Goal: Task Accomplishment & Management: Use online tool/utility

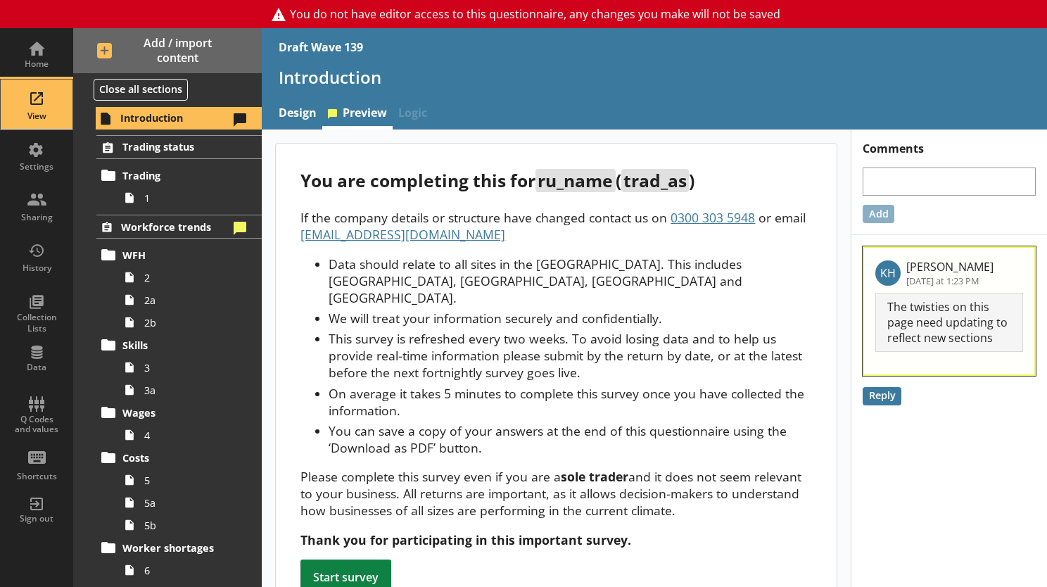
click at [33, 104] on div "View" at bounding box center [36, 103] width 49 height 49
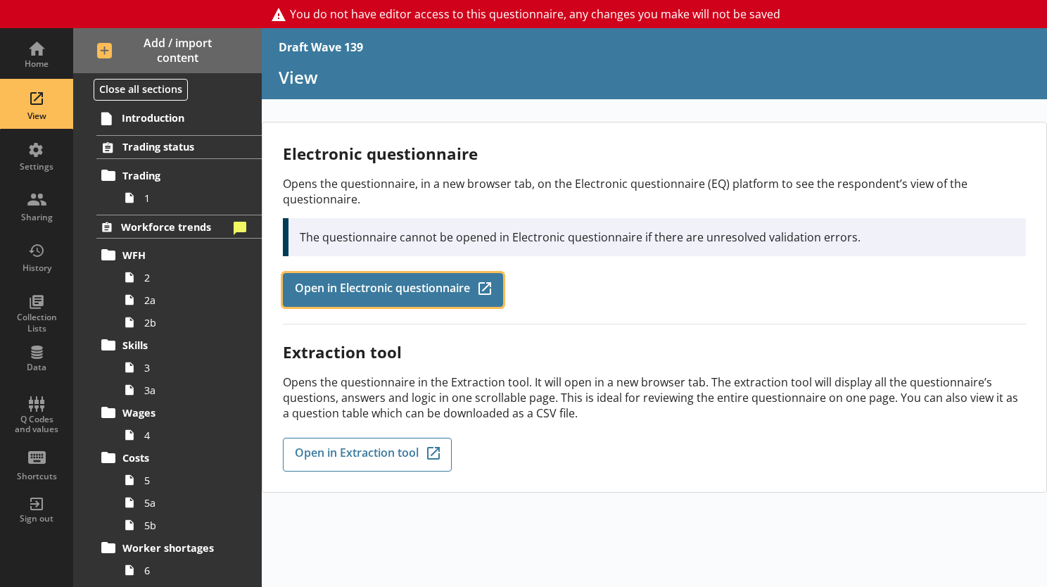
click at [302, 286] on span "Open in Electronic questionnaire" at bounding box center [382, 289] width 175 height 15
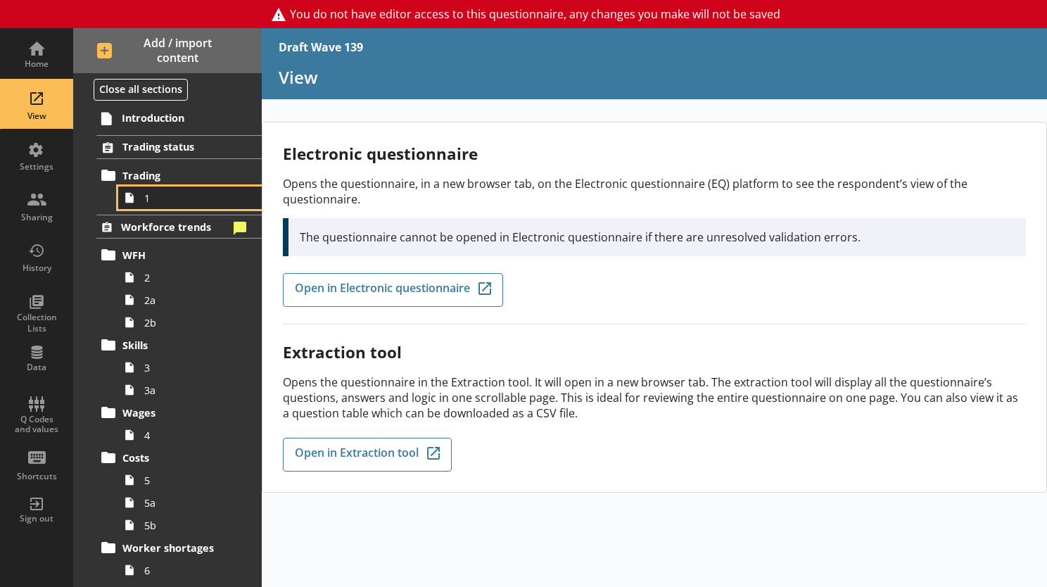
click at [145, 199] on span "1" at bounding box center [194, 197] width 100 height 13
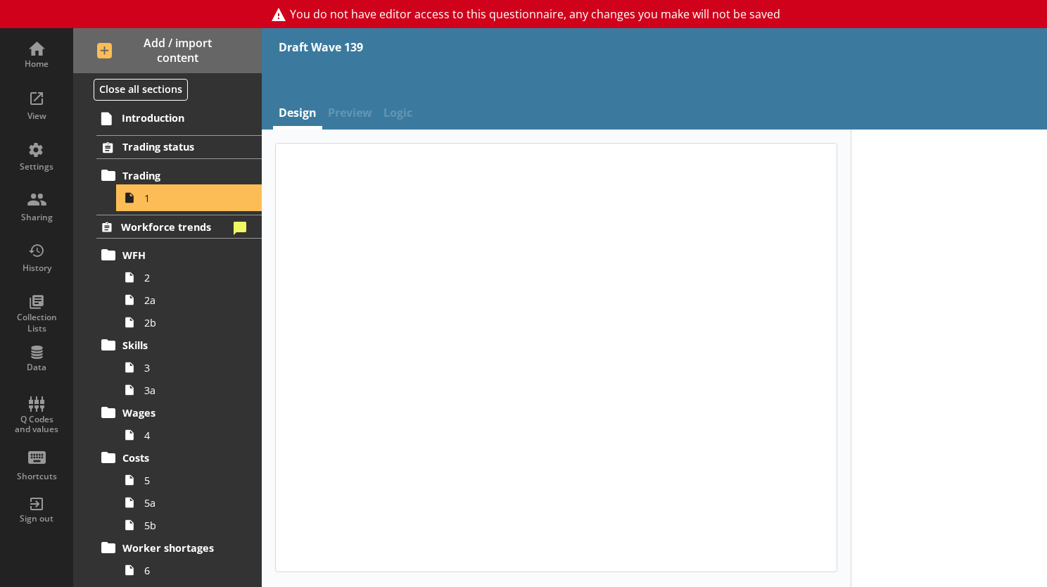
type textarea "x"
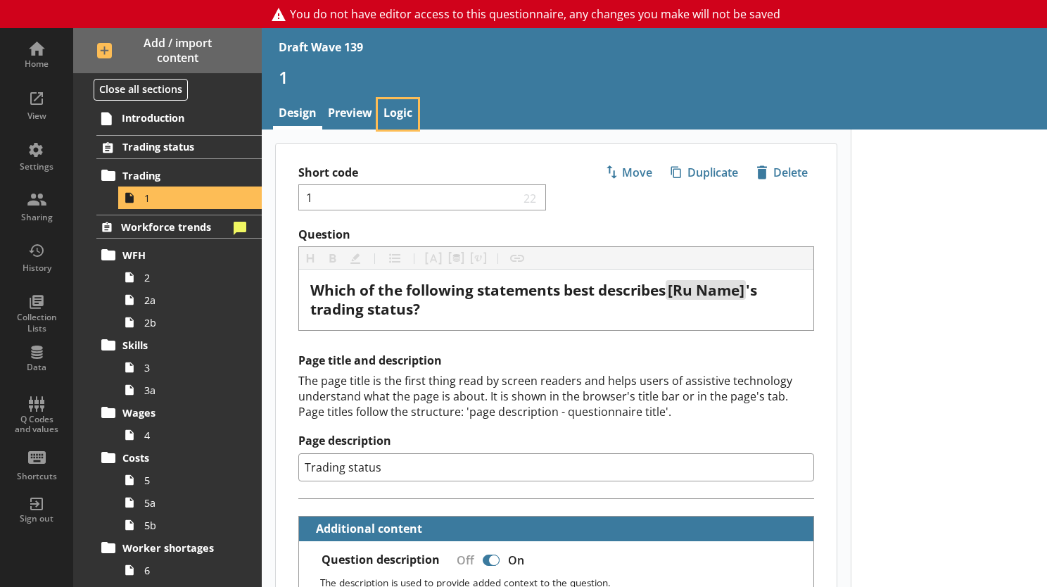
click at [397, 114] on link "Logic" at bounding box center [398, 114] width 40 height 30
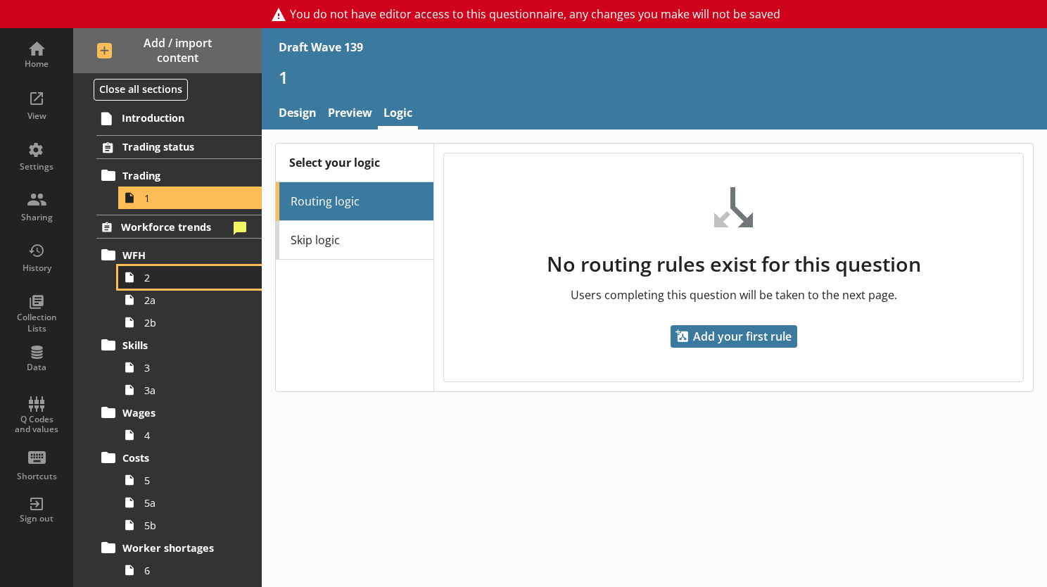
click at [136, 280] on icon at bounding box center [129, 277] width 23 height 23
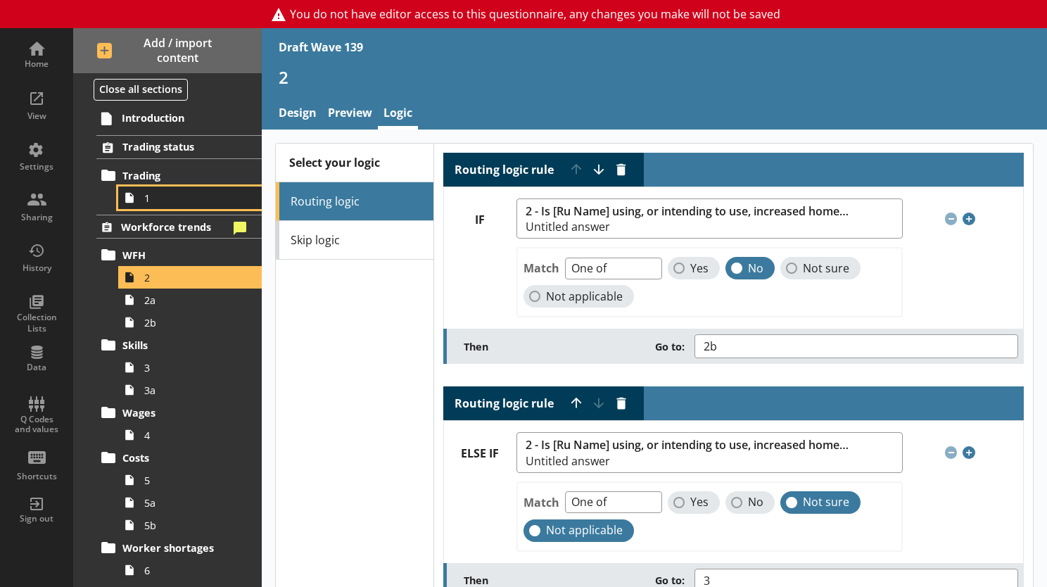
click at [134, 198] on icon at bounding box center [129, 197] width 23 height 23
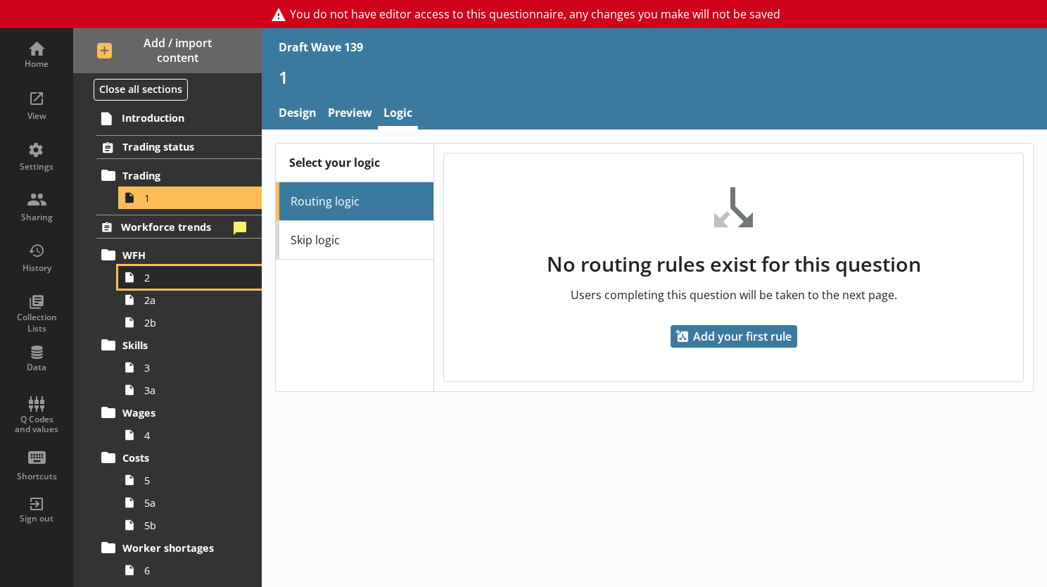
click at [158, 277] on span "2" at bounding box center [194, 277] width 100 height 13
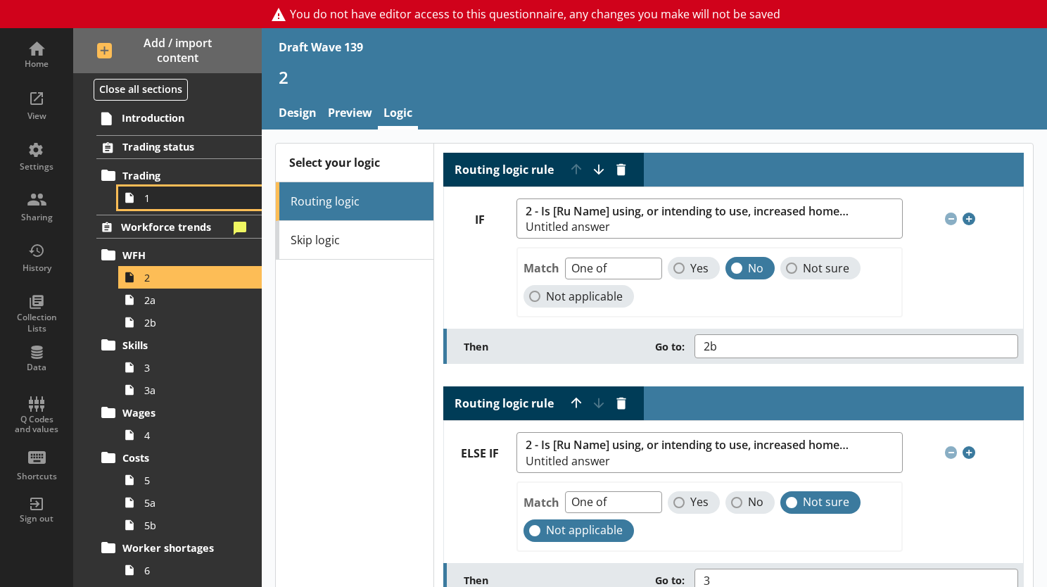
click at [146, 200] on span "1" at bounding box center [194, 197] width 100 height 13
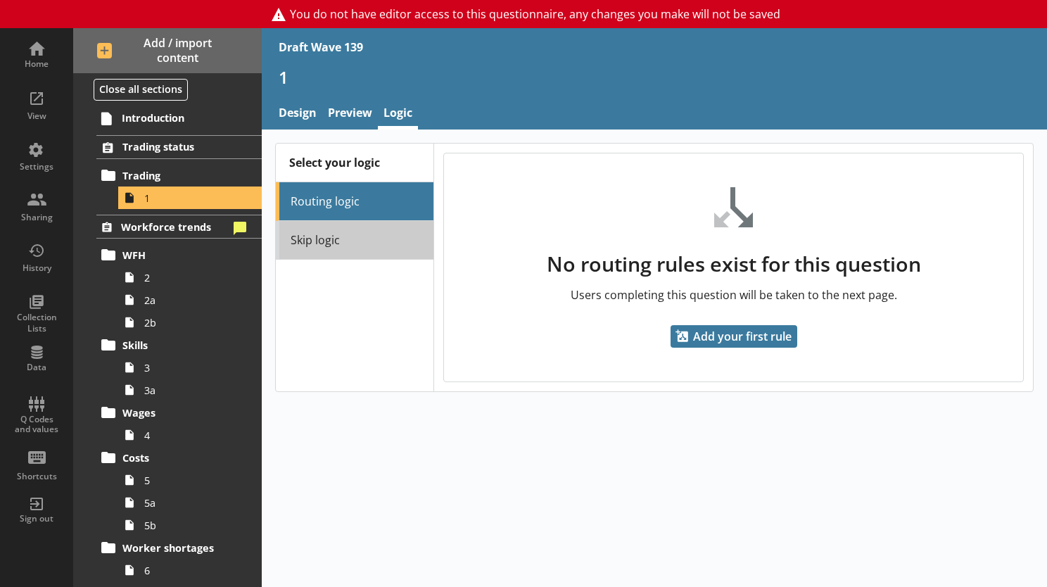
click at [295, 236] on link "Skip logic" at bounding box center [355, 240] width 158 height 39
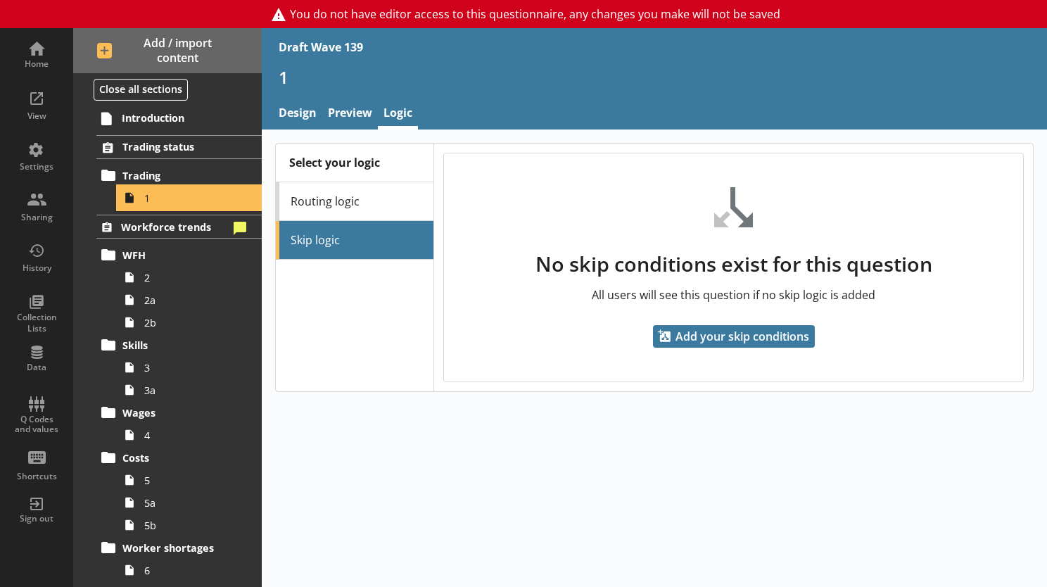
click at [140, 198] on icon at bounding box center [129, 197] width 23 height 23
click at [326, 235] on li "Skip logic" at bounding box center [355, 240] width 158 height 39
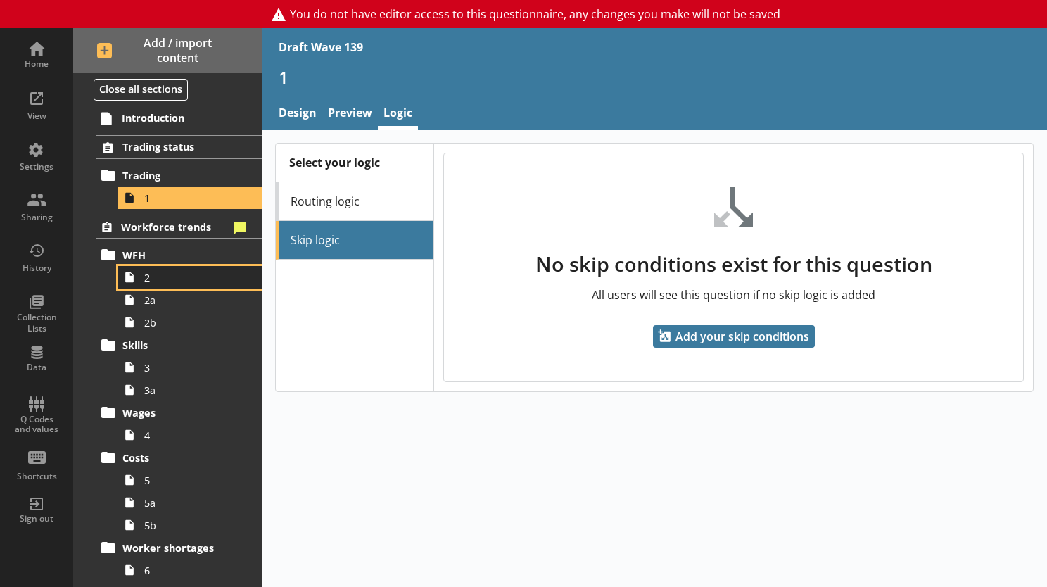
click at [158, 275] on span "2" at bounding box center [194, 277] width 100 height 13
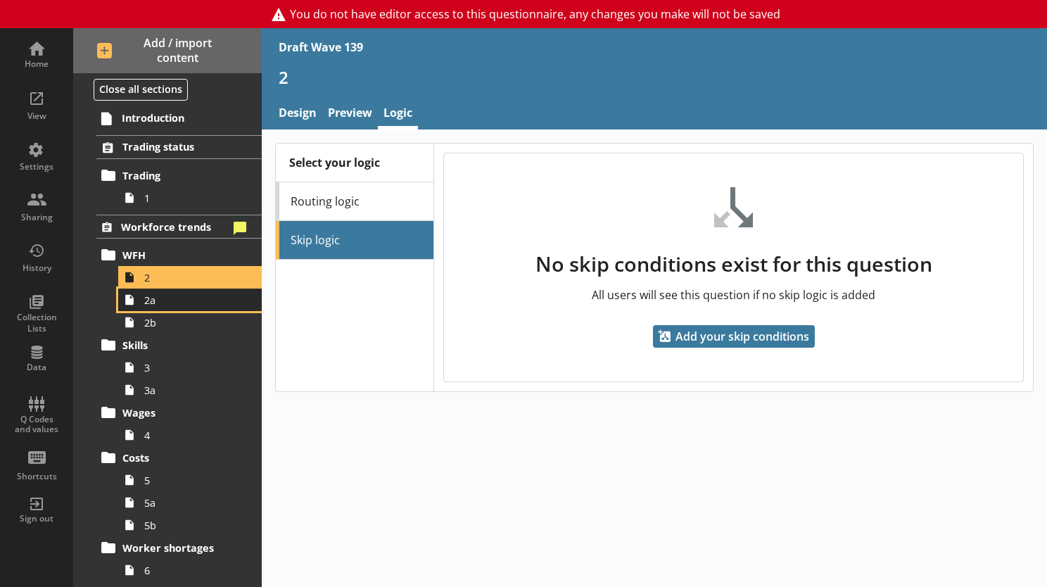
click at [155, 301] on span "2a" at bounding box center [194, 299] width 100 height 13
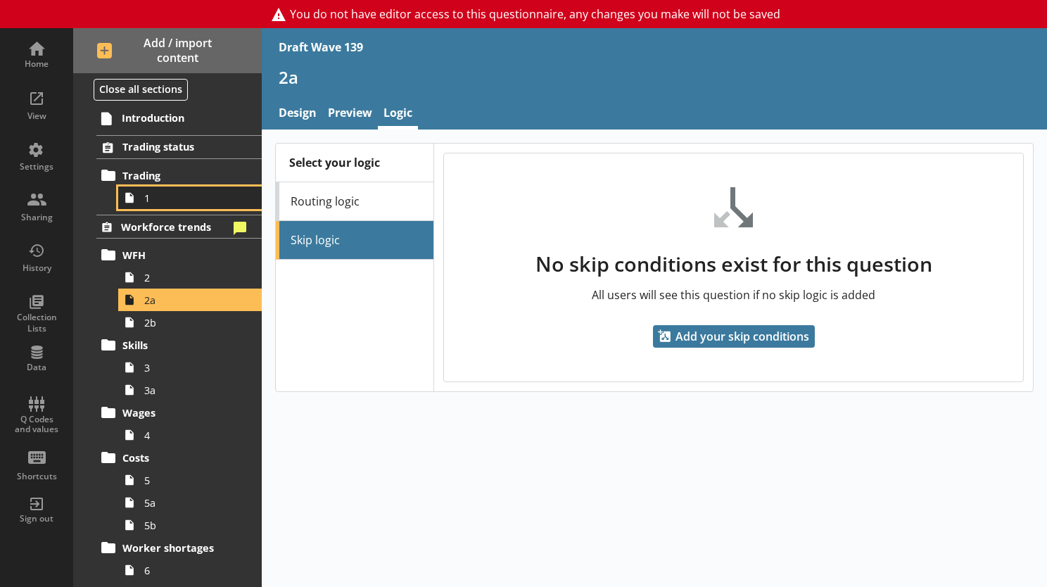
click at [141, 195] on link "1" at bounding box center [190, 197] width 144 height 23
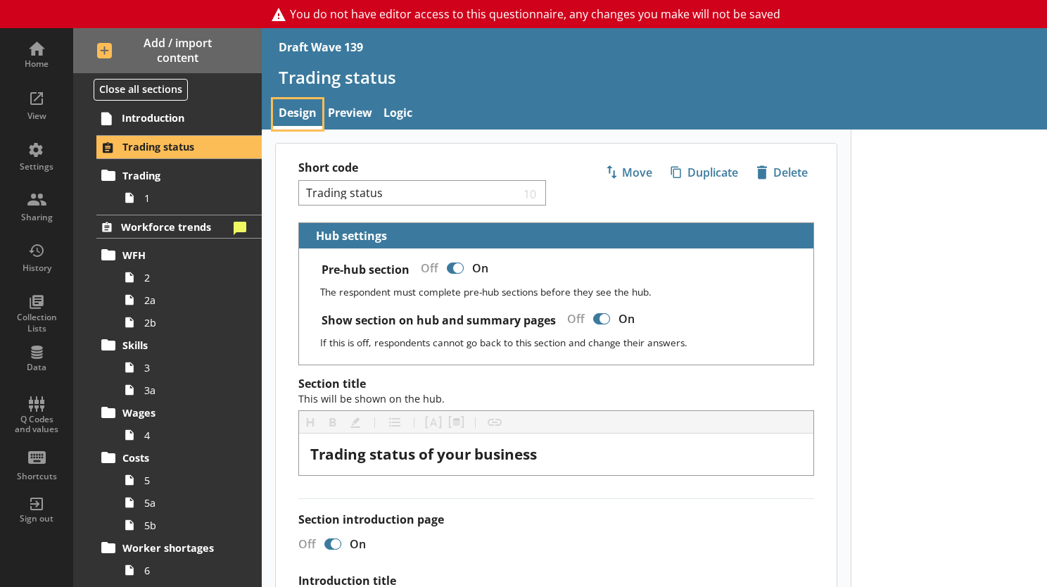
click at [291, 115] on link "Design" at bounding box center [297, 114] width 49 height 30
click at [141, 203] on link "1" at bounding box center [190, 197] width 144 height 23
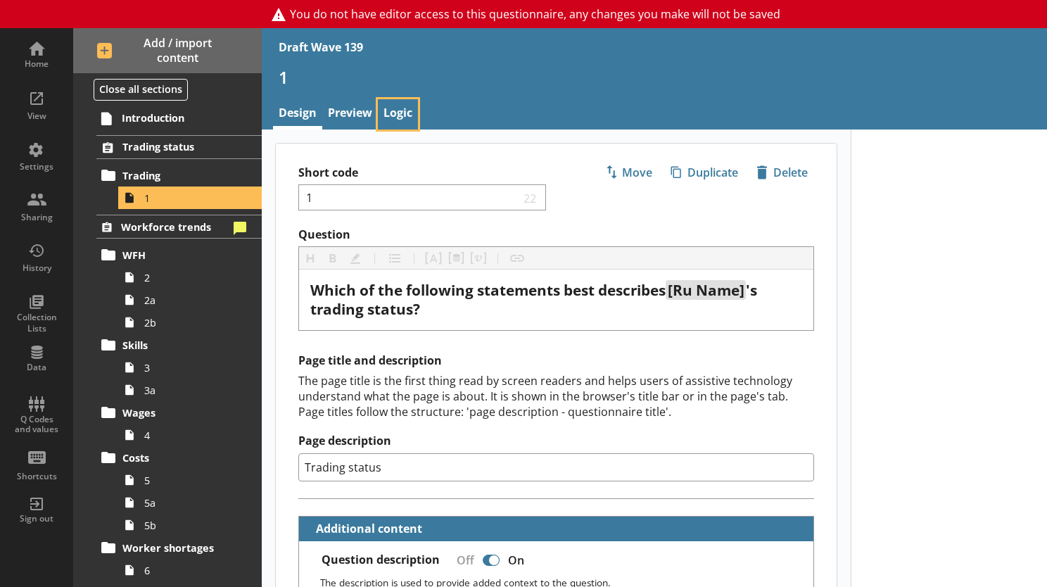
click at [397, 115] on link "Logic" at bounding box center [398, 114] width 40 height 30
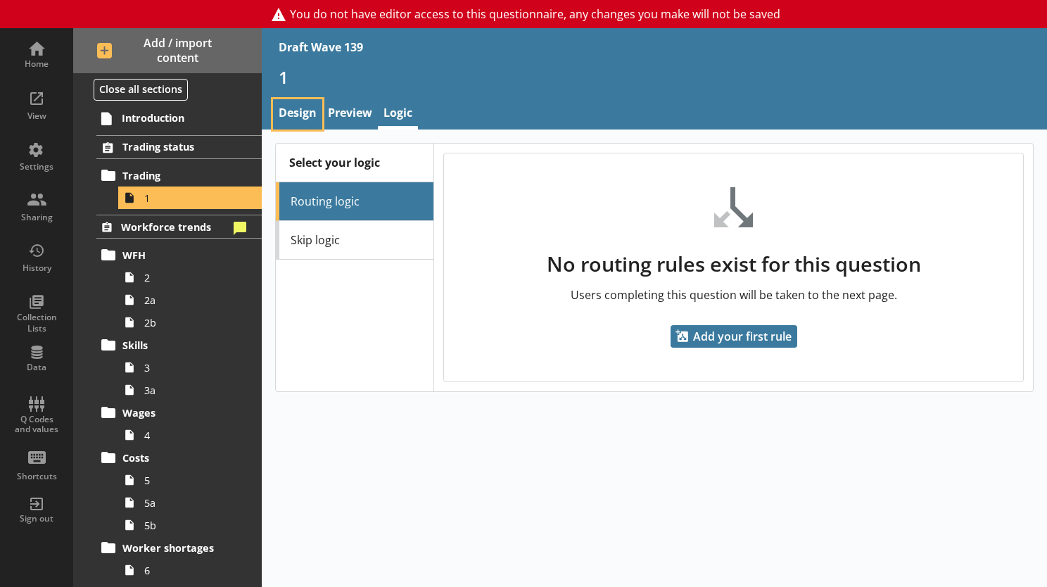
click at [287, 107] on link "Design" at bounding box center [297, 114] width 49 height 30
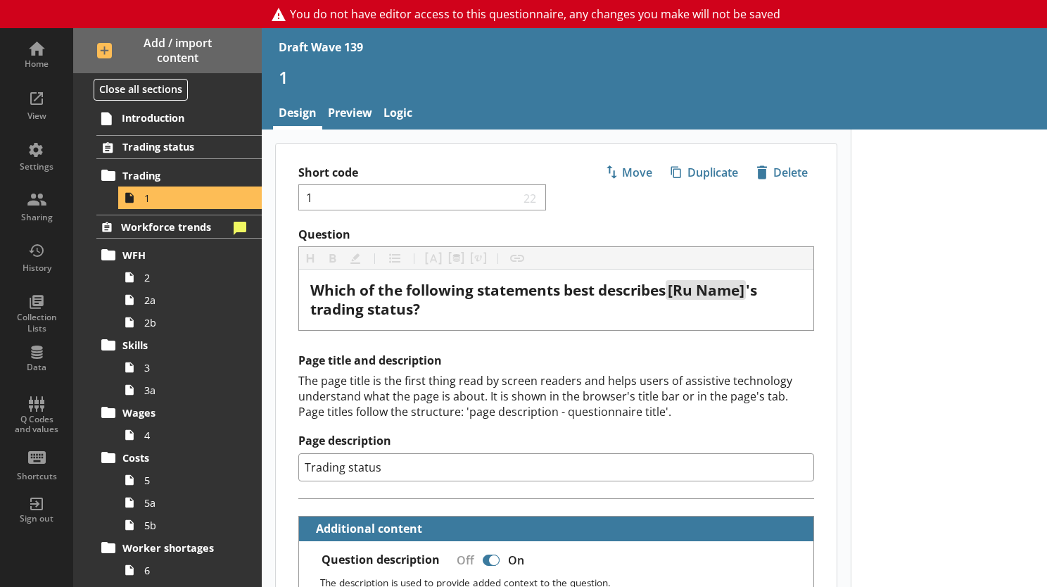
type textarea "x"
click at [37, 102] on div "View" at bounding box center [36, 103] width 49 height 49
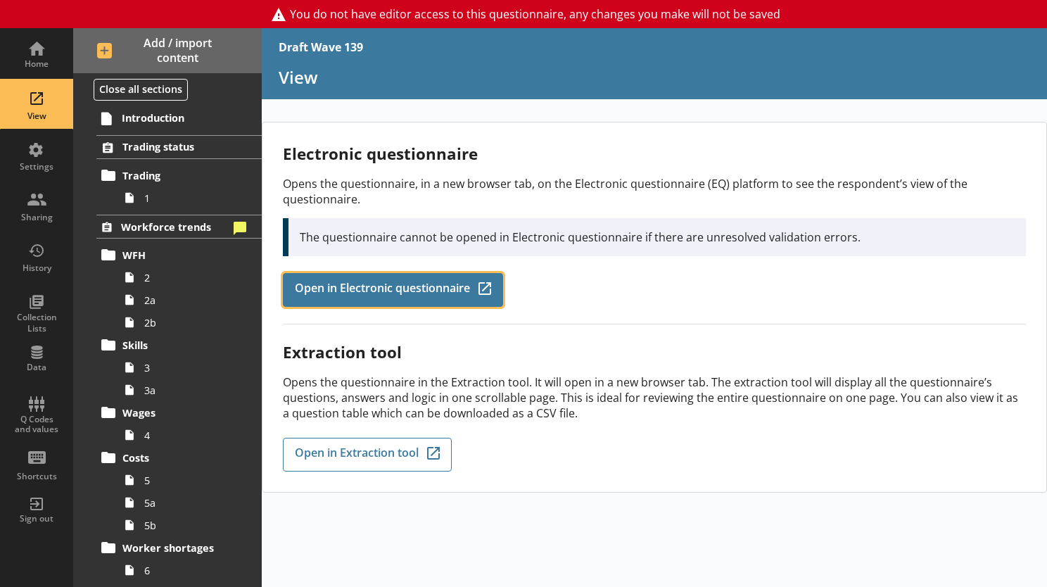
click at [340, 277] on link "Open in Electronic questionnaire Q-Codes_Icon Created with Sketch." at bounding box center [393, 290] width 220 height 34
